Goal: Task Accomplishment & Management: Manage account settings

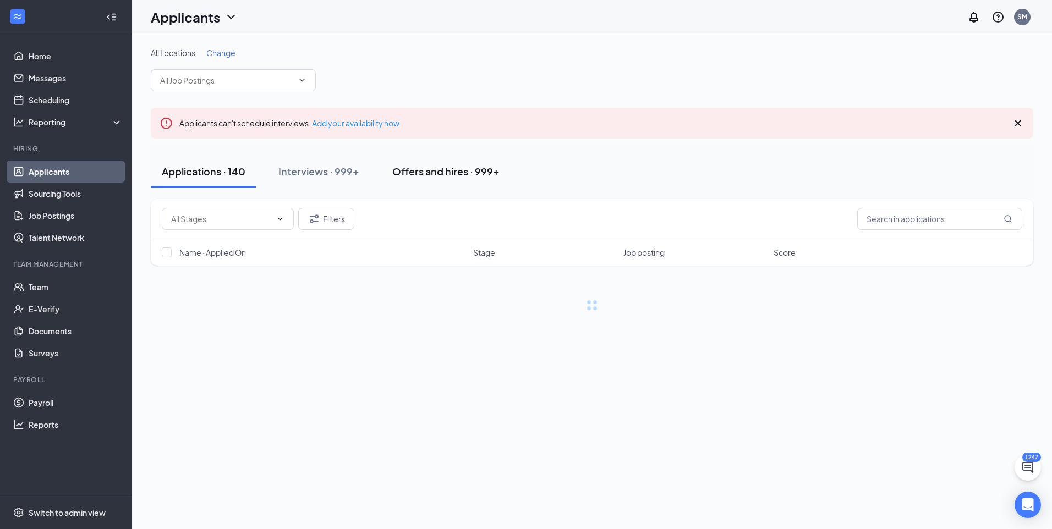
click at [470, 124] on div "Applicants can't schedule interviews. Add your availability now" at bounding box center [592, 123] width 882 height 31
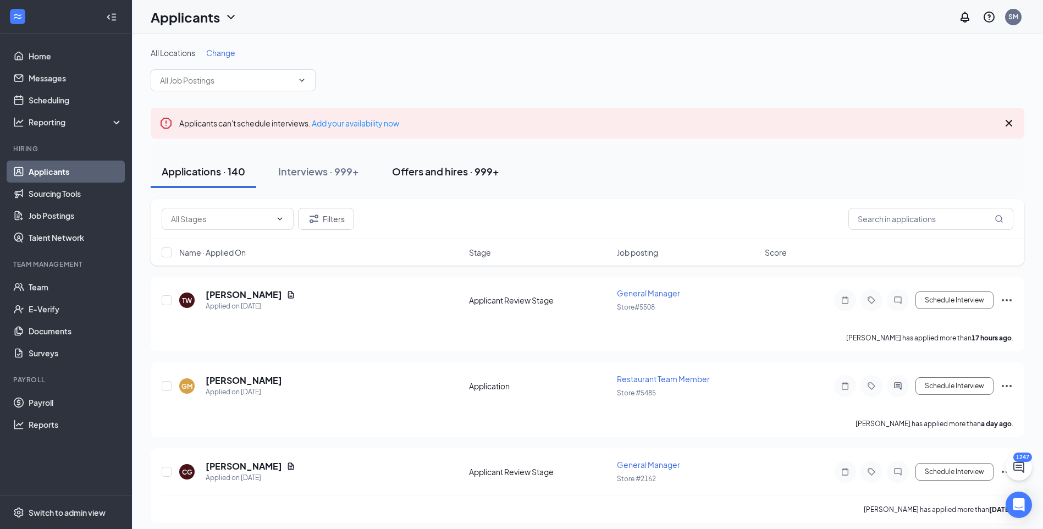
click at [469, 175] on div "Offers and hires · 999+" at bounding box center [445, 171] width 107 height 14
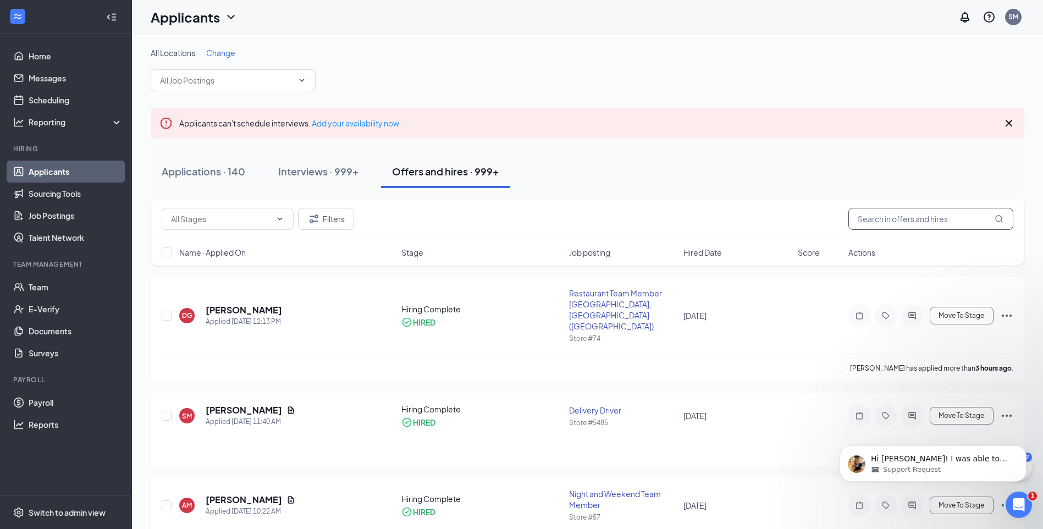
click at [884, 220] on input "text" at bounding box center [931, 219] width 165 height 22
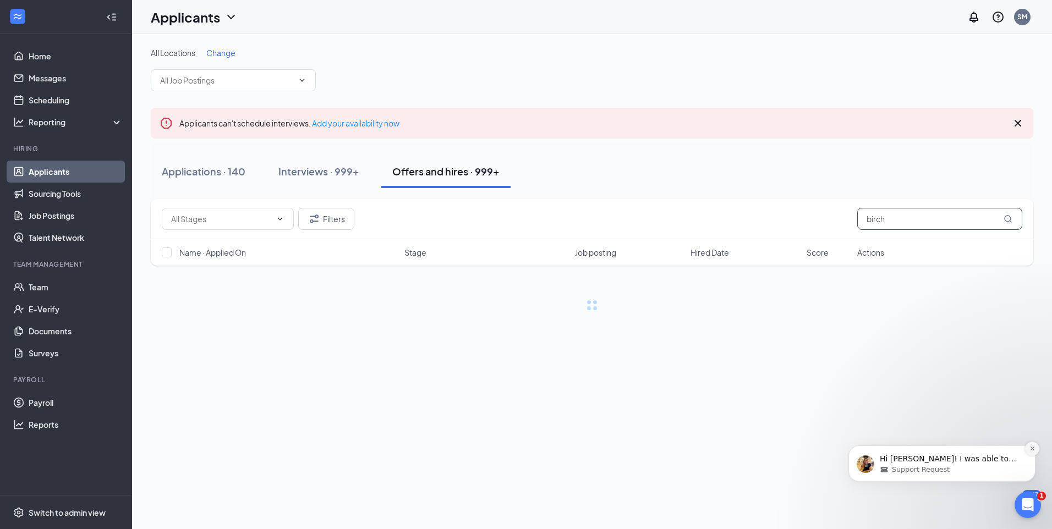
type input "birch"
click at [1035, 452] on button "Dismiss notification" at bounding box center [1032, 449] width 14 height 14
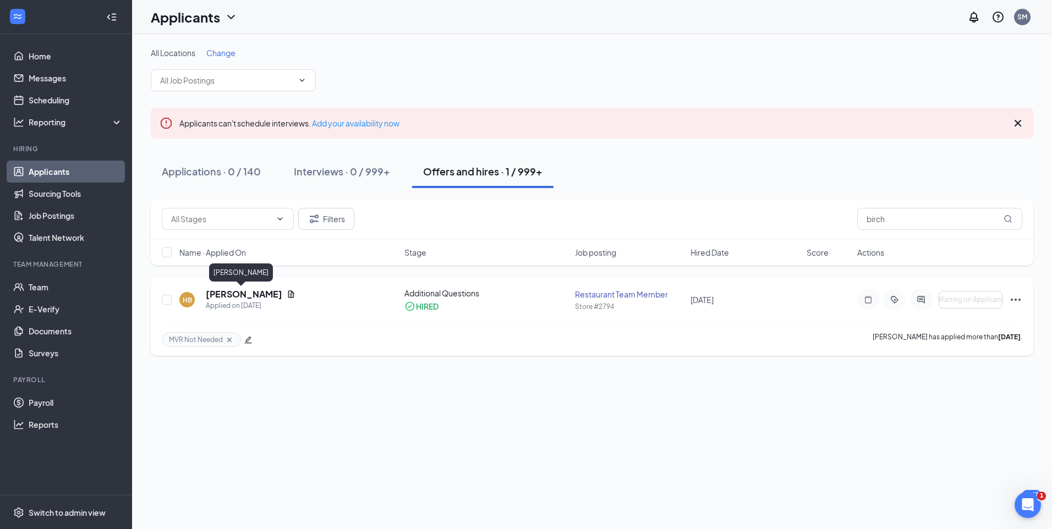
click at [208, 296] on h5 "[PERSON_NAME]" at bounding box center [244, 294] width 76 height 12
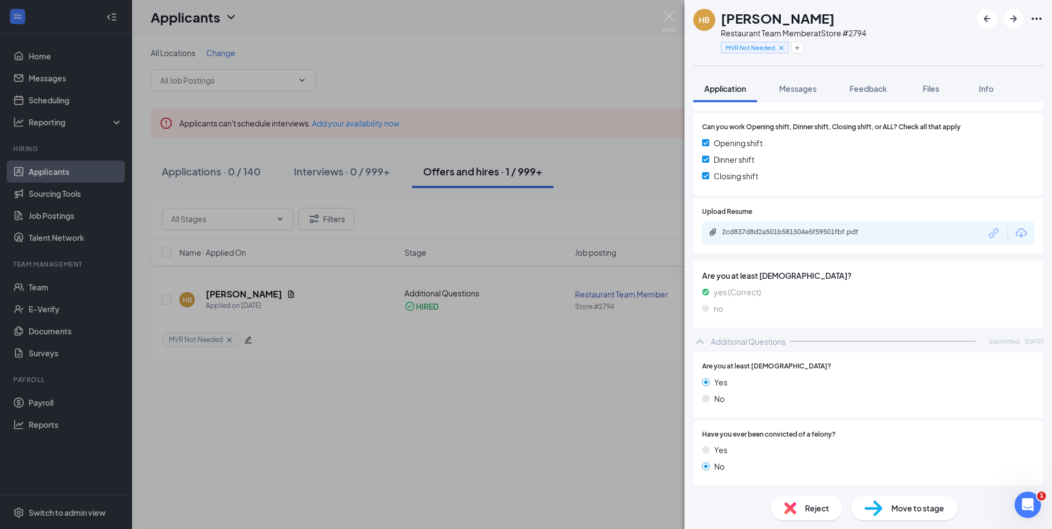
scroll to position [220, 0]
click at [430, 394] on div "HB Hakeem Birch Restaurant Team Member at Store #2794 MVR Not Needed Applicatio…" at bounding box center [526, 264] width 1052 height 529
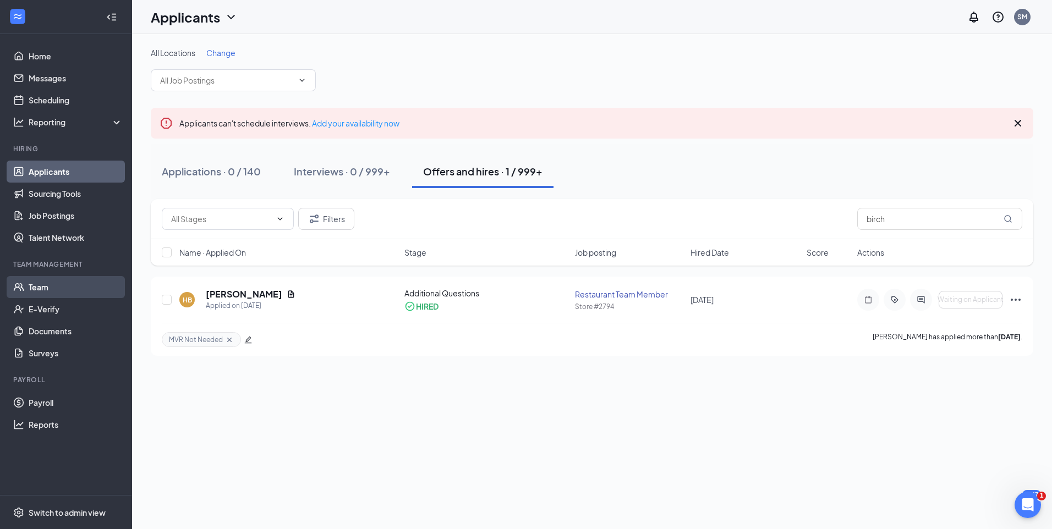
click at [45, 292] on link "Team" at bounding box center [76, 287] width 94 height 22
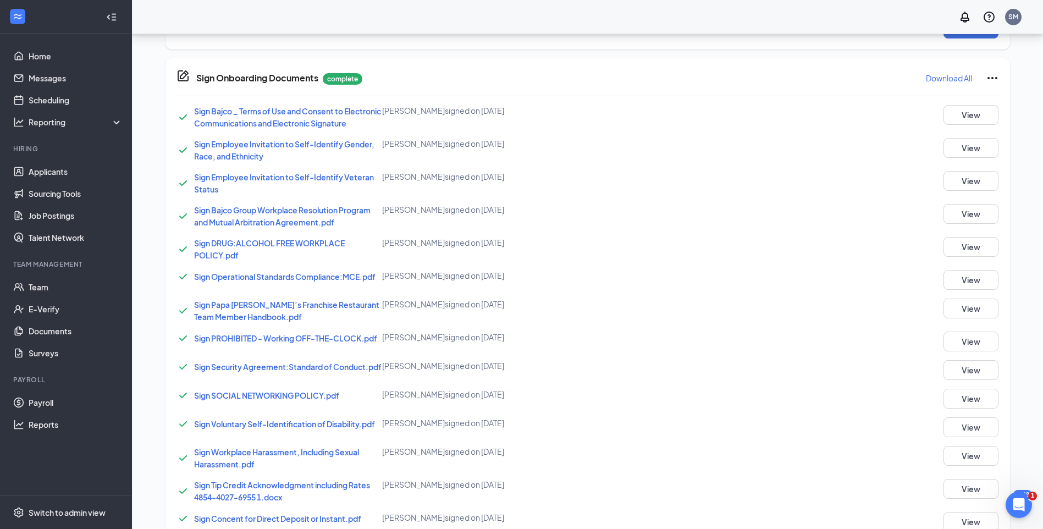
scroll to position [708, 0]
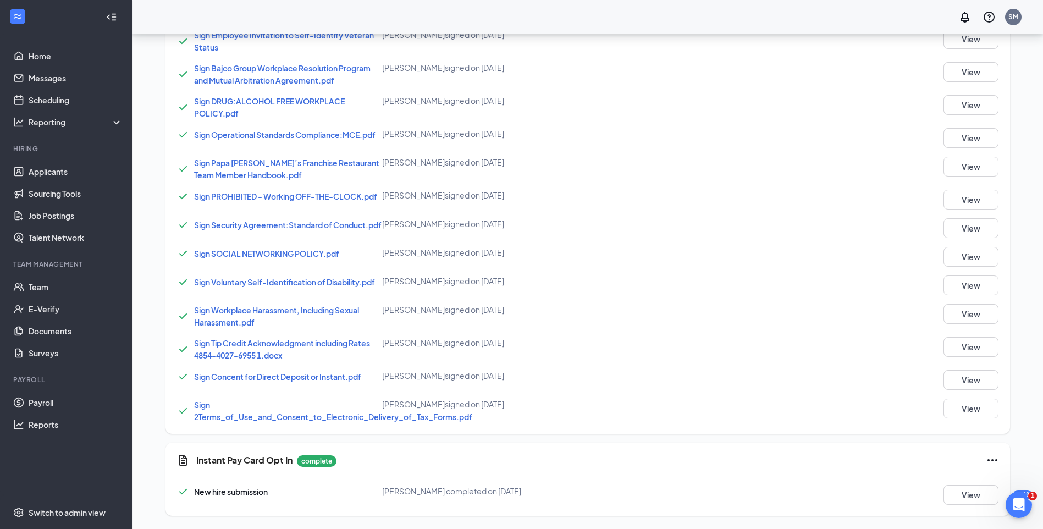
drag, startPoint x: 325, startPoint y: 378, endPoint x: 673, endPoint y: 355, distance: 349.0
click at [673, 355] on div "Sign Tip Credit Acknowledgment including Rates 4854-4027-6955 1.docx [PERSON_NA…" at bounding box center [588, 349] width 823 height 24
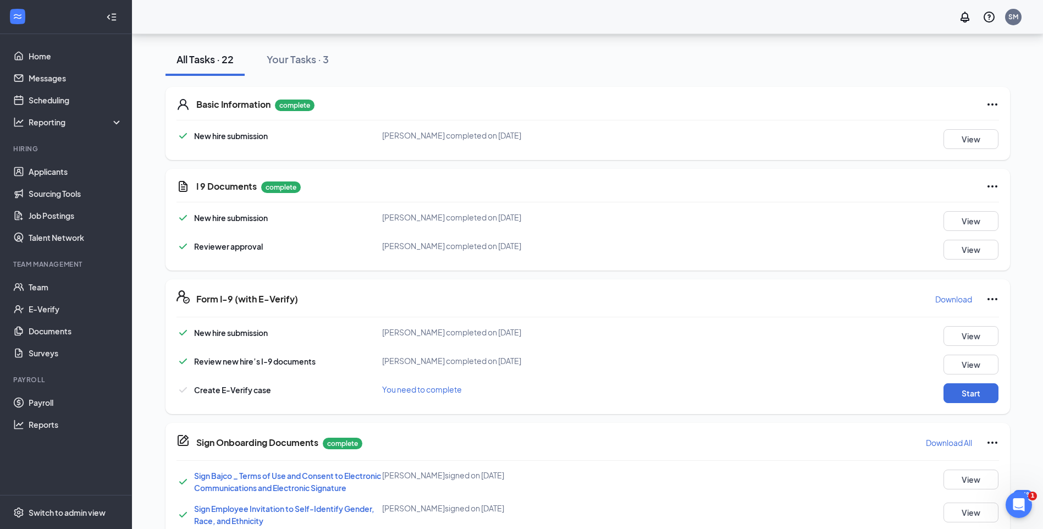
scroll to position [103, 0]
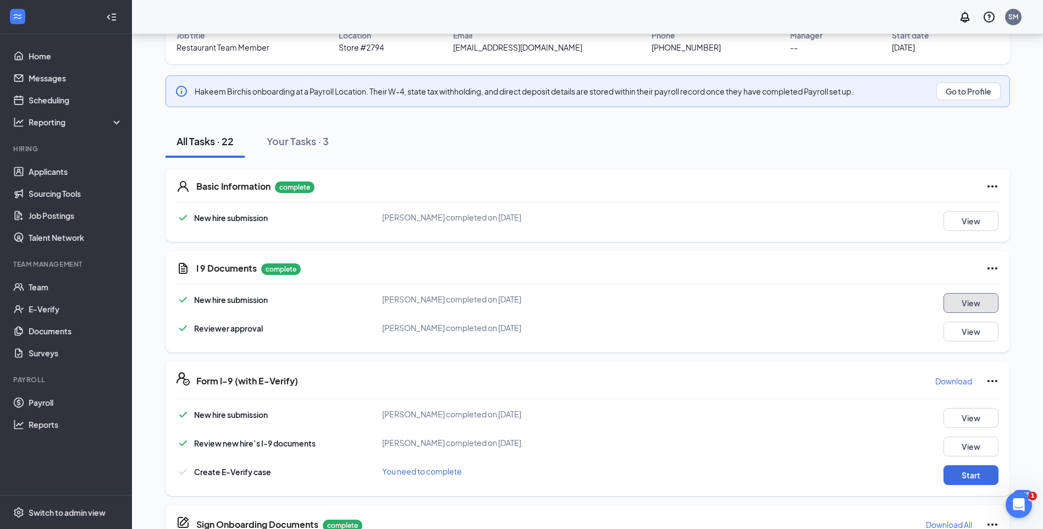
click at [984, 305] on button "View" at bounding box center [971, 303] width 55 height 20
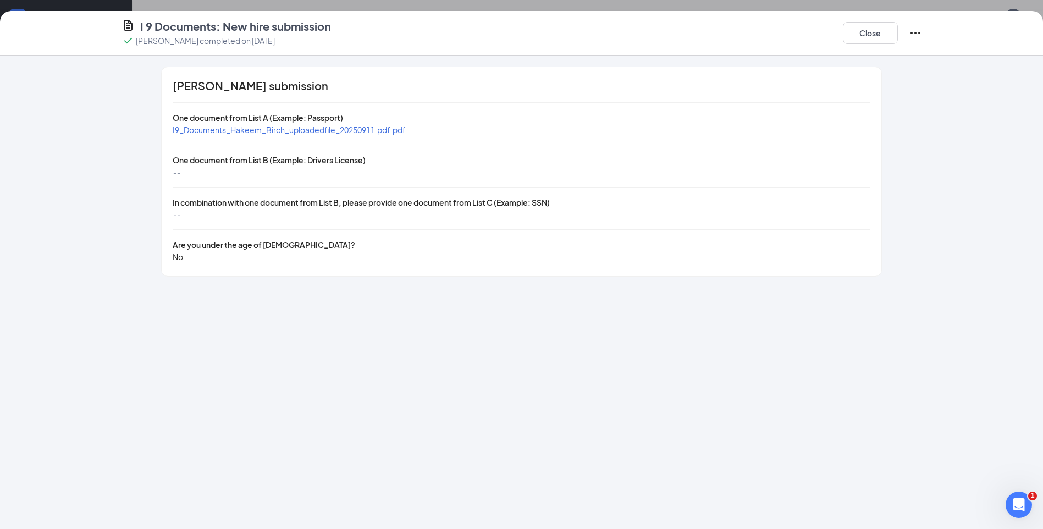
click at [317, 131] on span "I9_Documents_Hakeem_Birch_uploadedfile_20250911.pdf.pdf" at bounding box center [289, 130] width 233 height 10
click at [878, 37] on button "Close" at bounding box center [870, 33] width 55 height 22
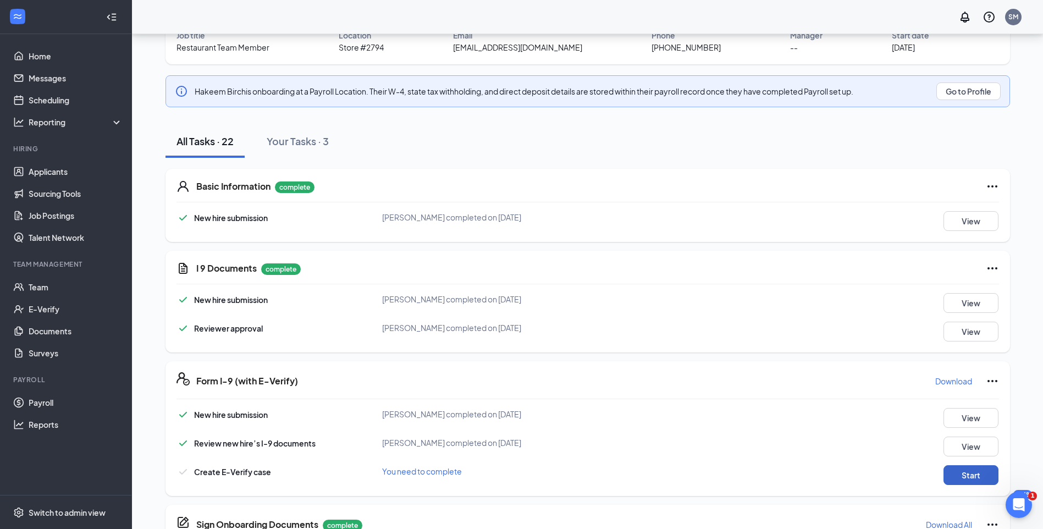
click at [958, 478] on button "Start" at bounding box center [971, 475] width 55 height 20
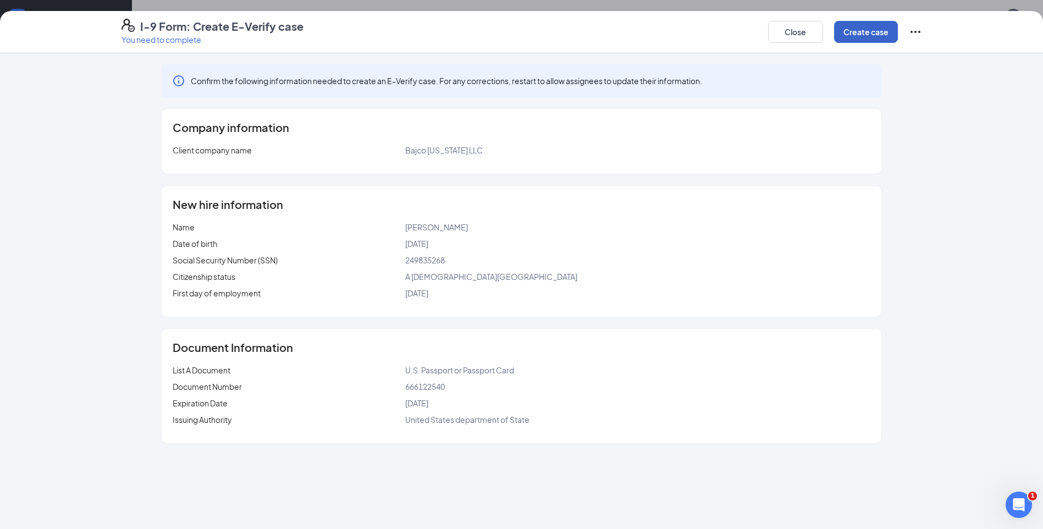
click at [847, 32] on button "Create case" at bounding box center [866, 32] width 64 height 22
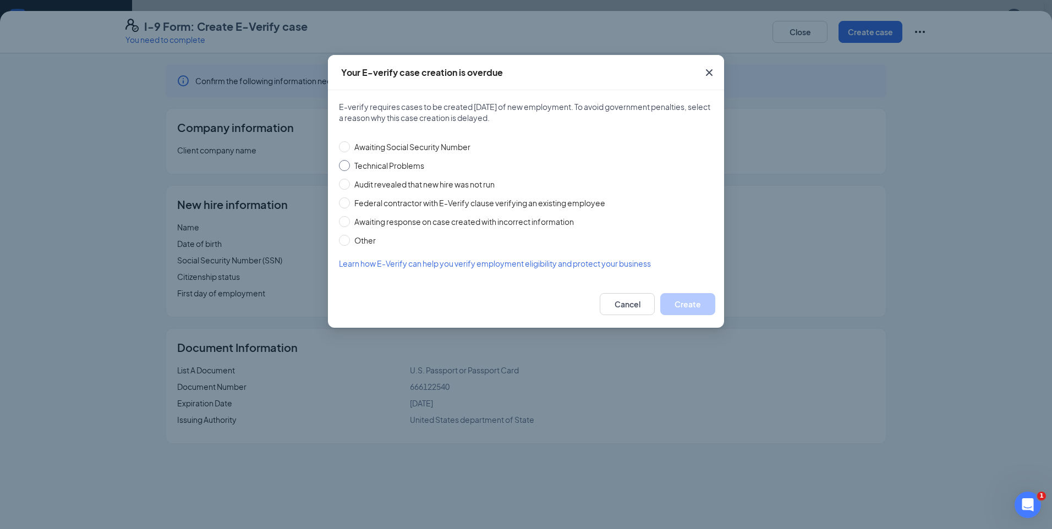
click at [385, 162] on div "Awaiting Social Security Number Technical Problems Audit revealed that new hire…" at bounding box center [526, 190] width 374 height 112
click at [385, 162] on span "Technical Problems" at bounding box center [389, 166] width 79 height 12
click at [350, 162] on input "Technical Problems" at bounding box center [344, 165] width 11 height 11
radio input "true"
click at [679, 309] on button "Create" at bounding box center [687, 304] width 55 height 22
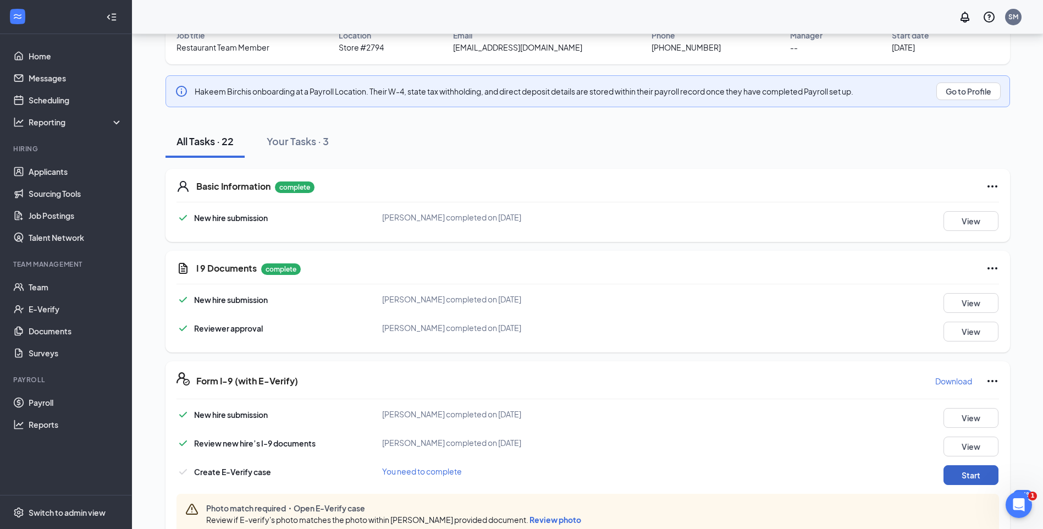
scroll to position [213, 0]
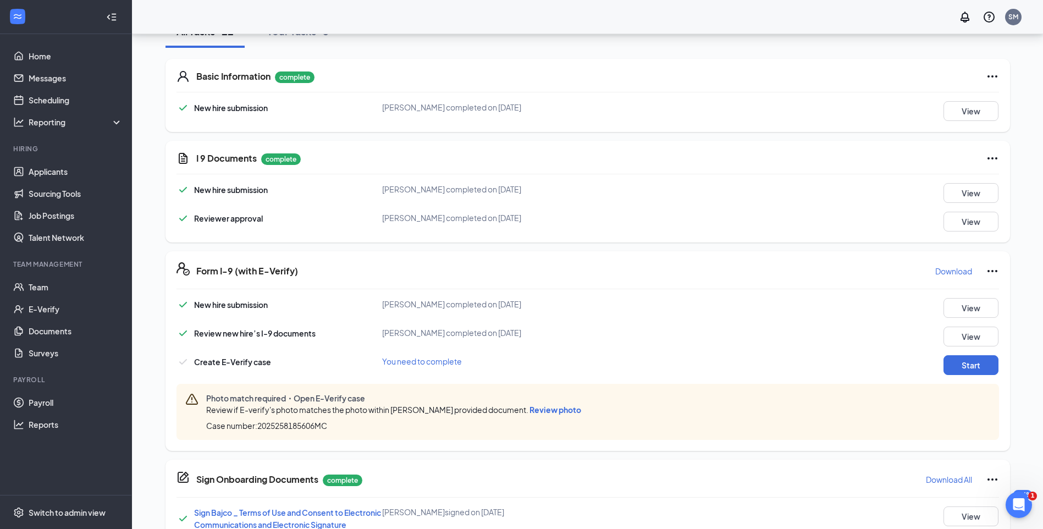
click at [563, 409] on span "Review photo" at bounding box center [556, 410] width 52 height 10
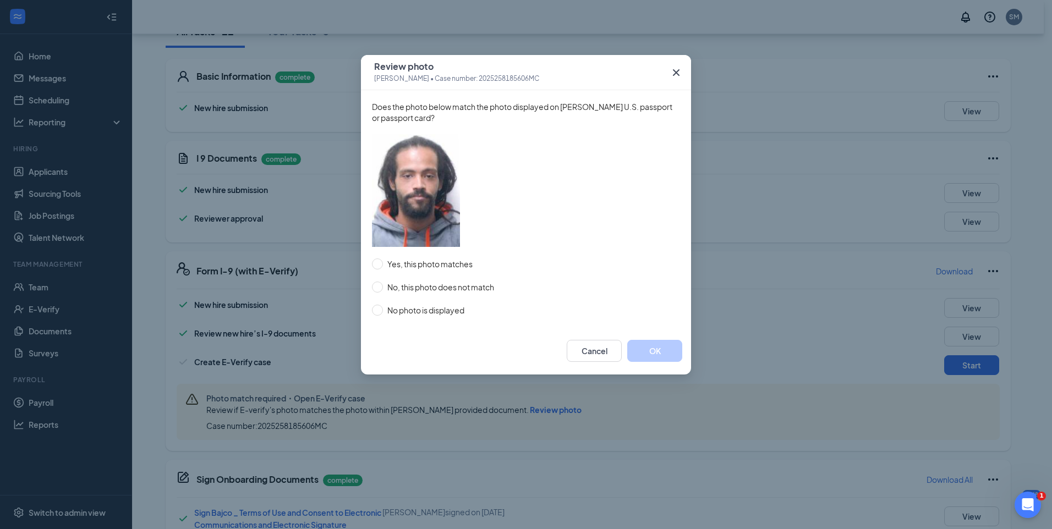
click at [442, 271] on div "Yes, this photo matches No, this photo does not match No photo is displayed" at bounding box center [526, 287] width 308 height 58
click at [442, 266] on span "Yes, this photo matches" at bounding box center [430, 264] width 94 height 12
click at [383, 266] on input "Yes, this photo matches" at bounding box center [377, 264] width 11 height 11
radio input "true"
click at [669, 353] on button "OK" at bounding box center [654, 351] width 55 height 22
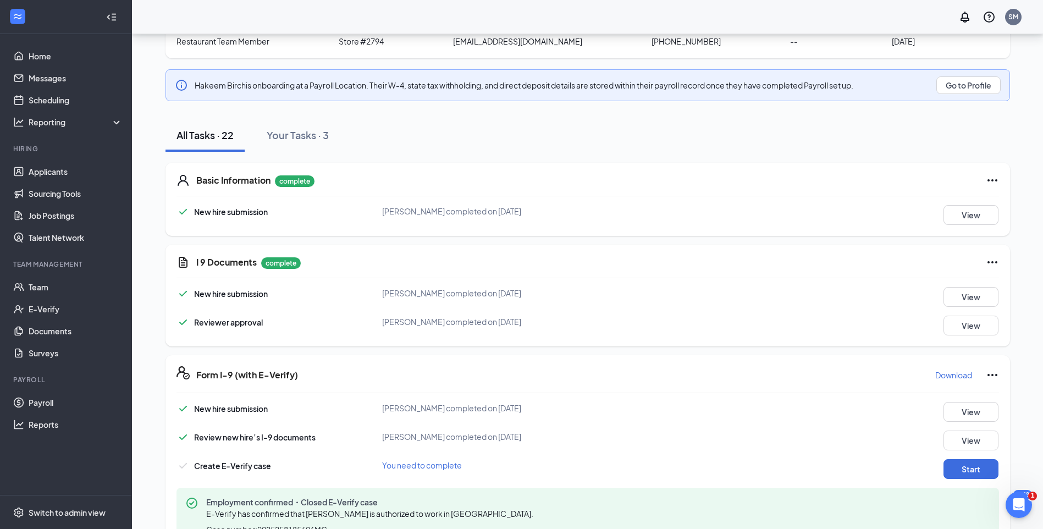
scroll to position [0, 0]
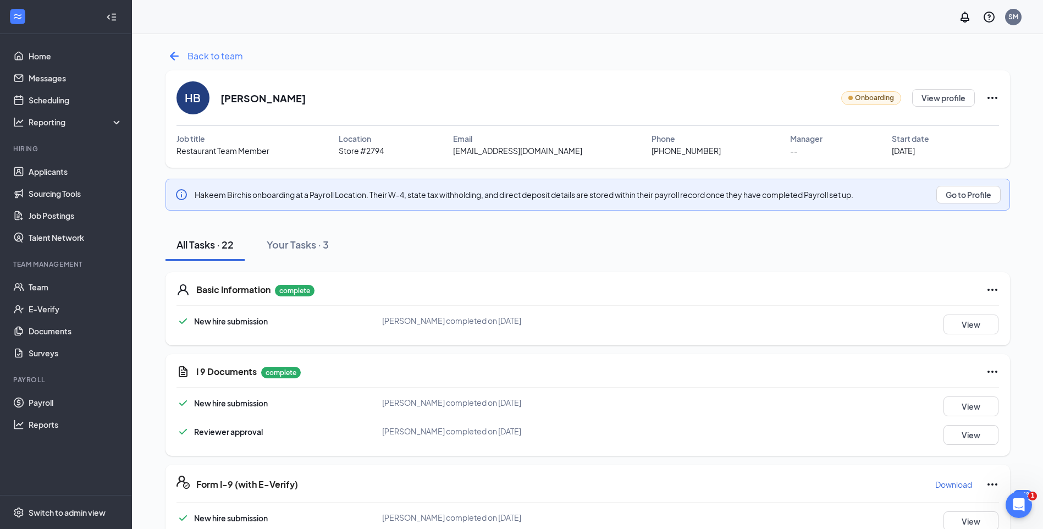
click at [223, 63] on span "Back to team" at bounding box center [216, 56] width 56 height 14
